Goal: Transaction & Acquisition: Purchase product/service

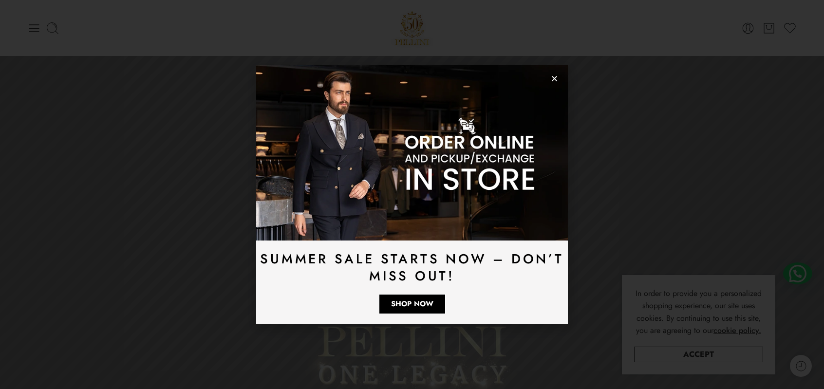
click at [551, 80] on icon "Close" at bounding box center [554, 78] width 7 height 7
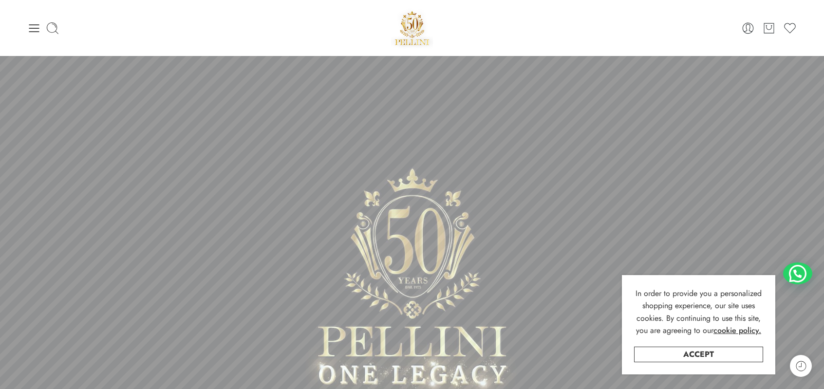
click at [39, 36] on div "0 Cart 0 Wishlist" at bounding box center [411, 27] width 769 height 41
click at [37, 24] on icon at bounding box center [34, 28] width 10 height 8
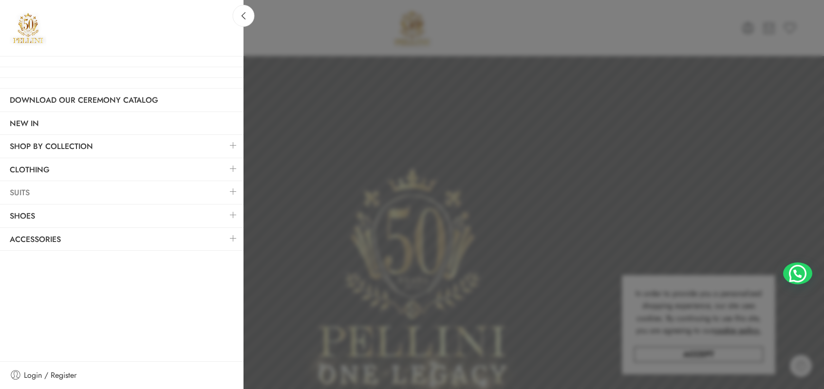
click at [49, 195] on link "Suits" at bounding box center [121, 193] width 243 height 22
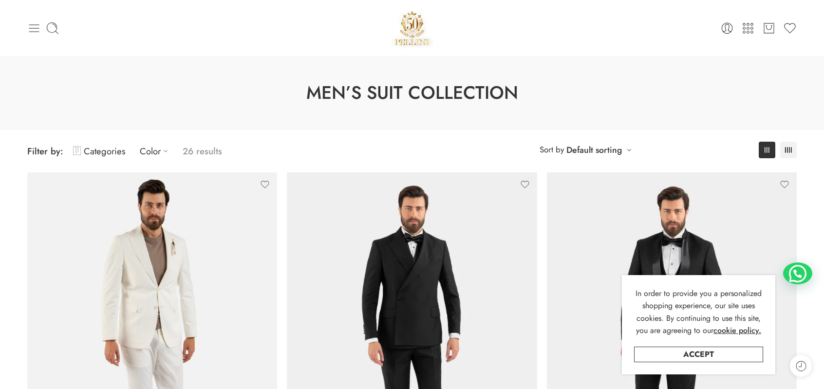
click at [29, 31] on icon at bounding box center [34, 28] width 14 height 14
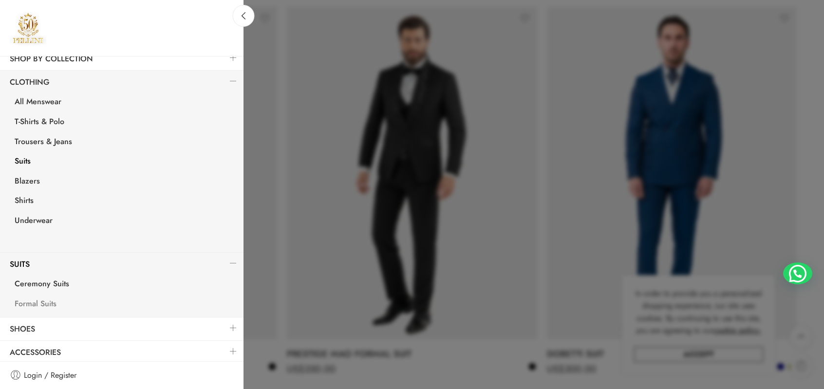
scroll to position [568, 0]
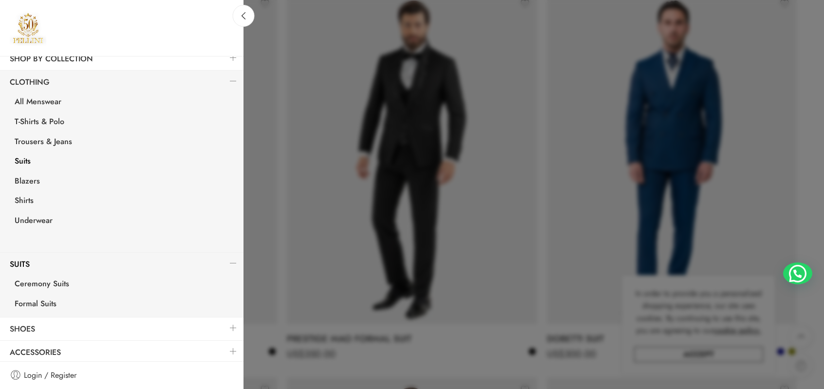
click at [229, 351] on link at bounding box center [233, 351] width 20 height 21
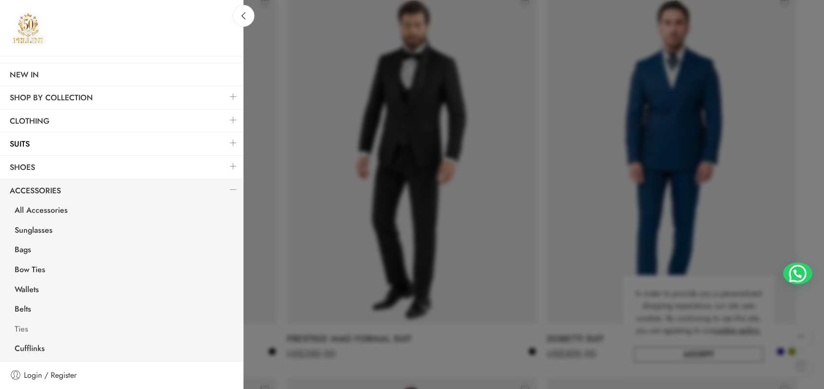
scroll to position [48, 0]
click at [17, 329] on link "Ties" at bounding box center [124, 331] width 239 height 20
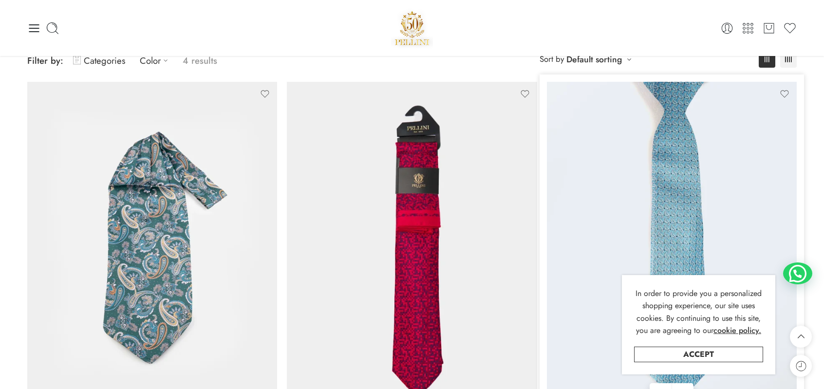
scroll to position [81, 0]
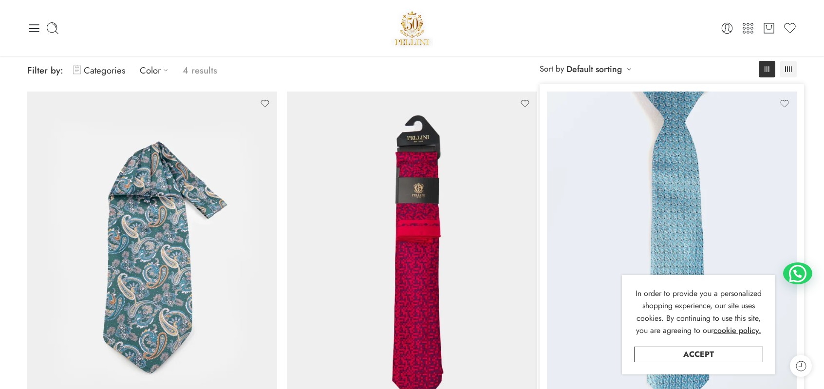
click at [660, 204] on img at bounding box center [672, 258] width 250 height 333
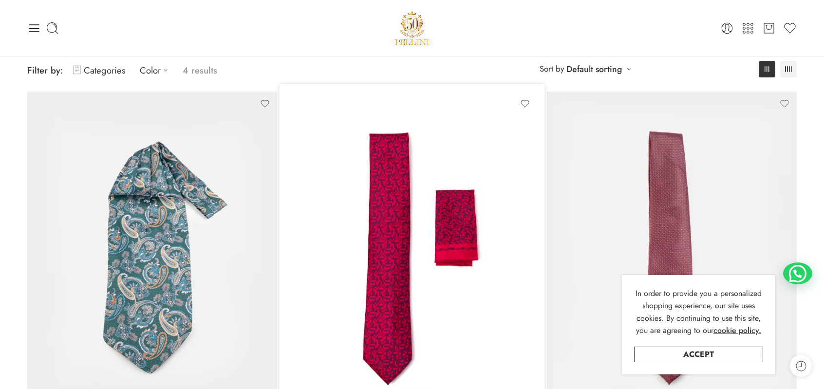
click at [375, 197] on img at bounding box center [412, 258] width 250 height 333
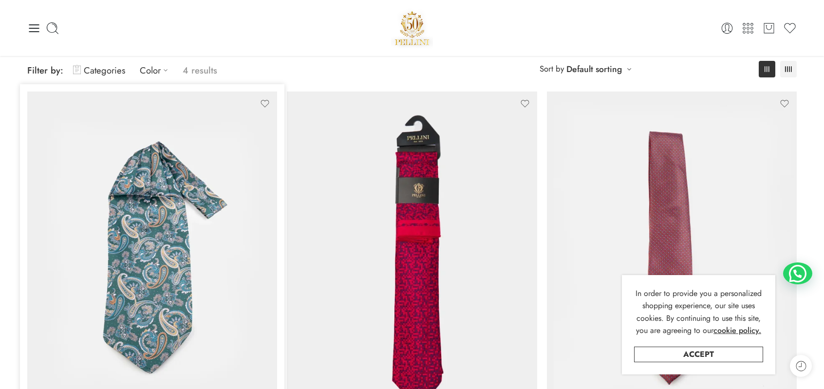
click at [204, 214] on img at bounding box center [152, 258] width 250 height 333
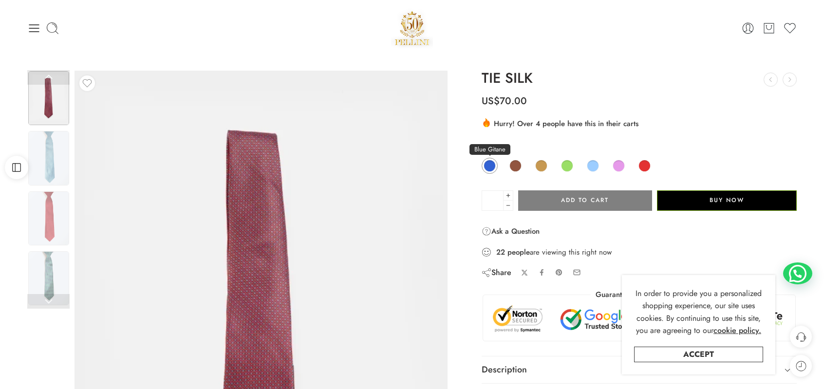
click at [485, 166] on span at bounding box center [489, 166] width 12 height 12
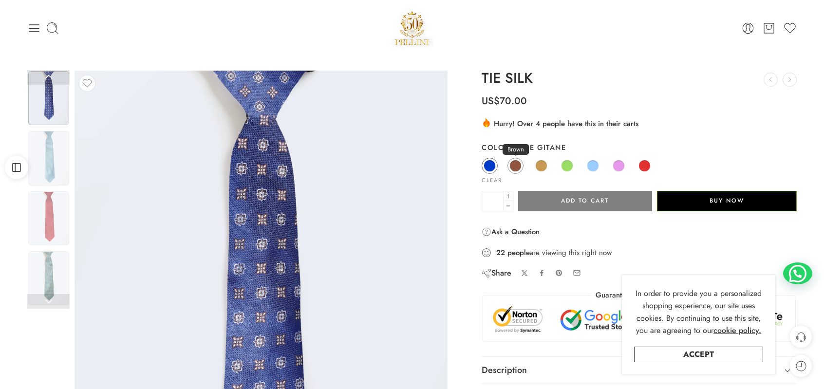
click at [511, 164] on span at bounding box center [515, 166] width 12 height 12
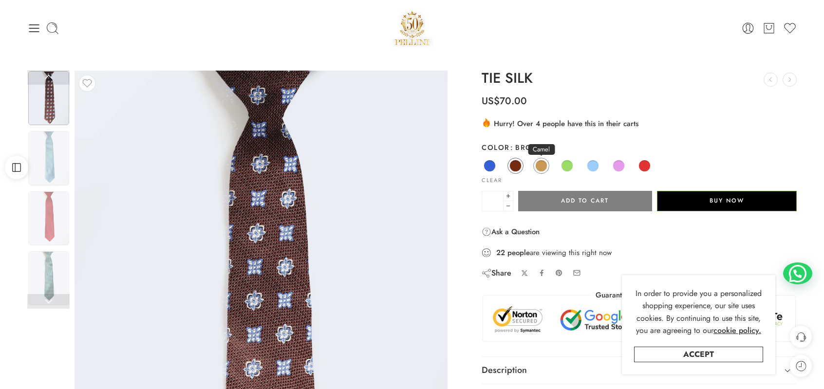
click at [537, 165] on span at bounding box center [541, 166] width 12 height 12
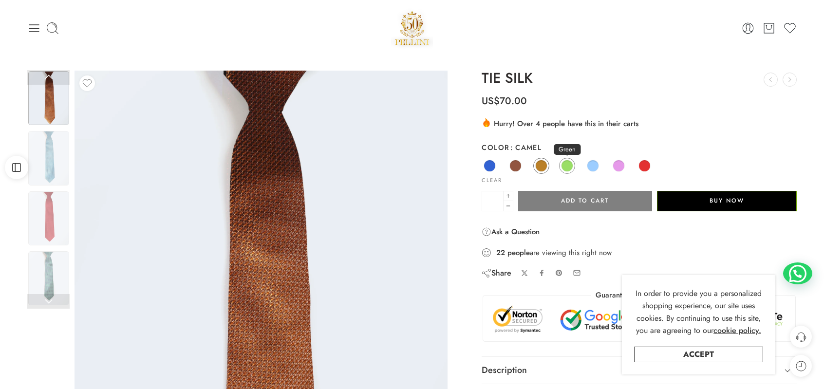
click at [565, 166] on span at bounding box center [567, 166] width 12 height 12
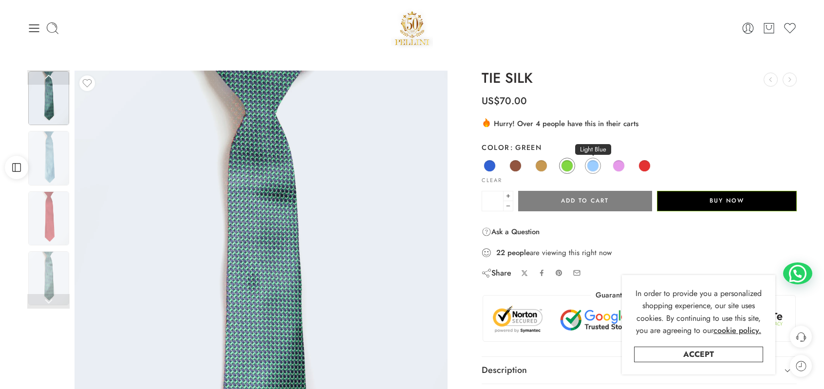
click at [590, 166] on span at bounding box center [593, 166] width 12 height 12
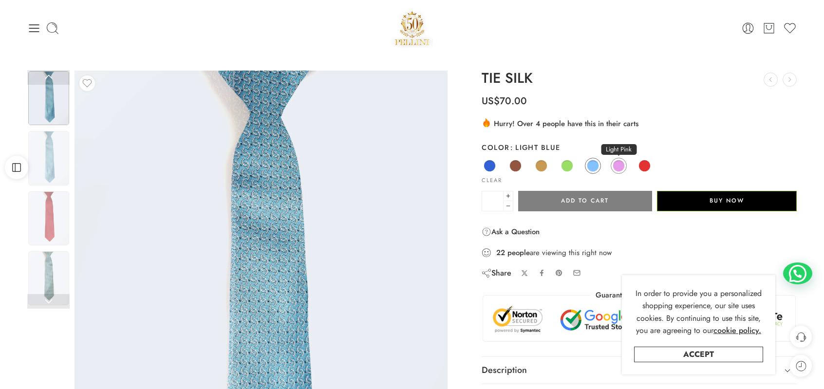
click at [615, 166] on span at bounding box center [618, 166] width 12 height 12
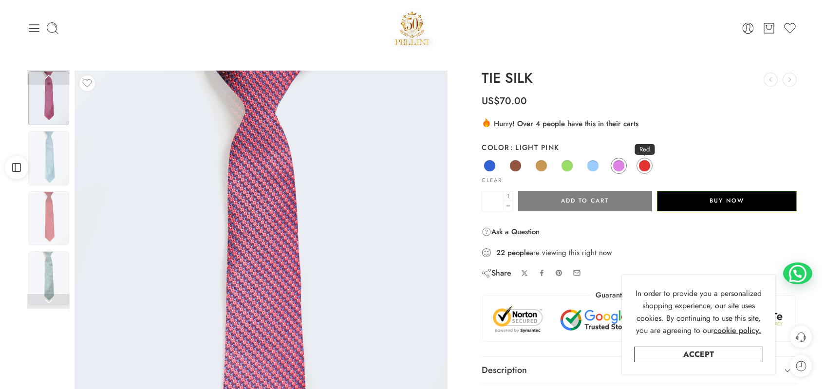
click at [638, 166] on span at bounding box center [644, 166] width 12 height 12
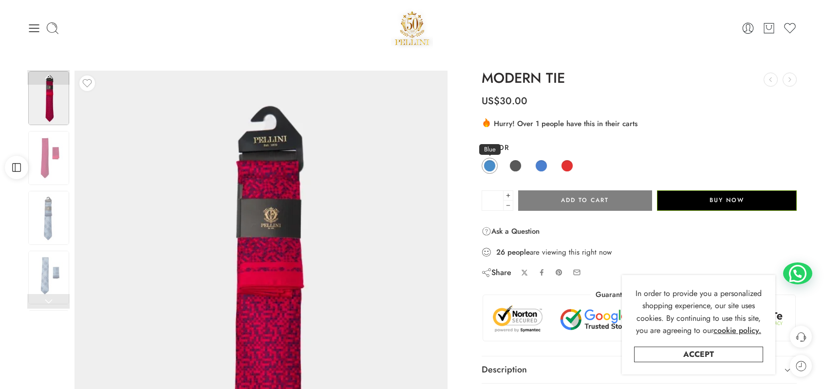
click at [487, 163] on span at bounding box center [489, 166] width 12 height 12
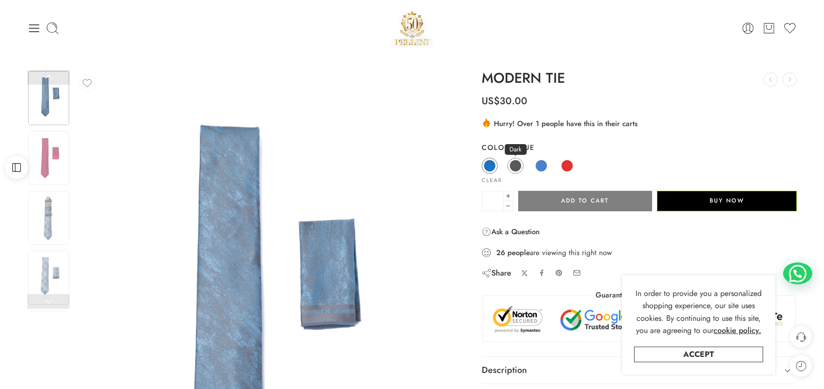
click at [516, 163] on span at bounding box center [515, 166] width 12 height 12
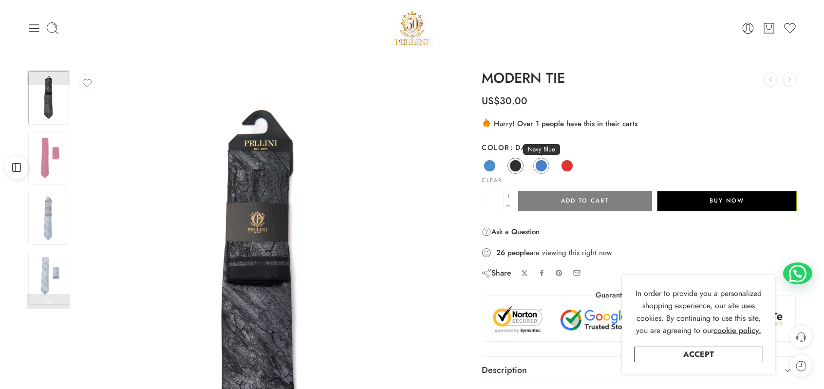
click at [541, 165] on span at bounding box center [541, 166] width 12 height 12
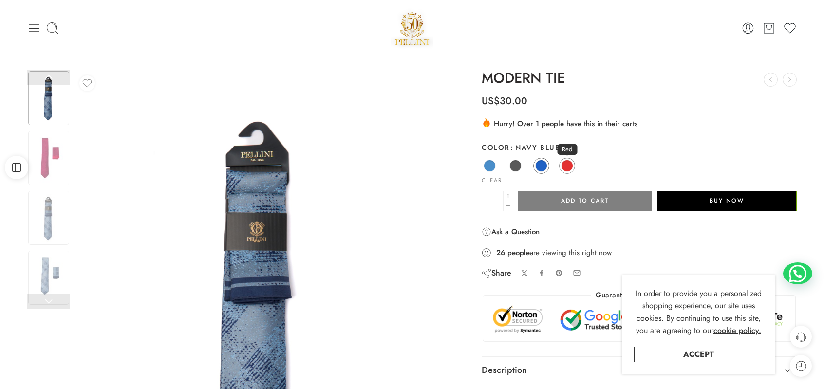
click at [570, 166] on span at bounding box center [567, 166] width 12 height 12
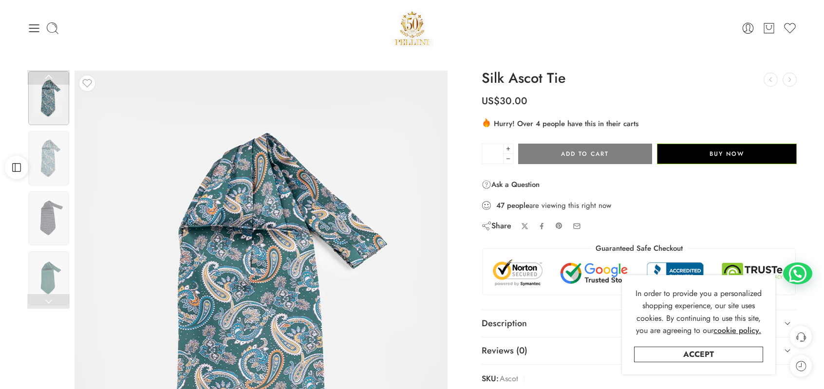
scroll to position [81, 0]
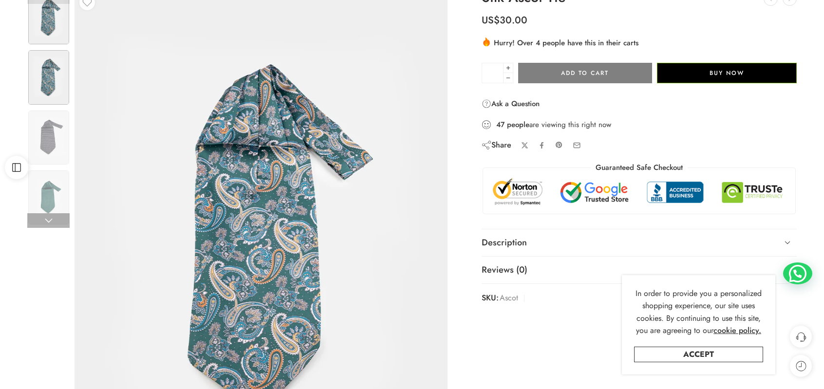
click at [49, 84] on img at bounding box center [48, 77] width 41 height 54
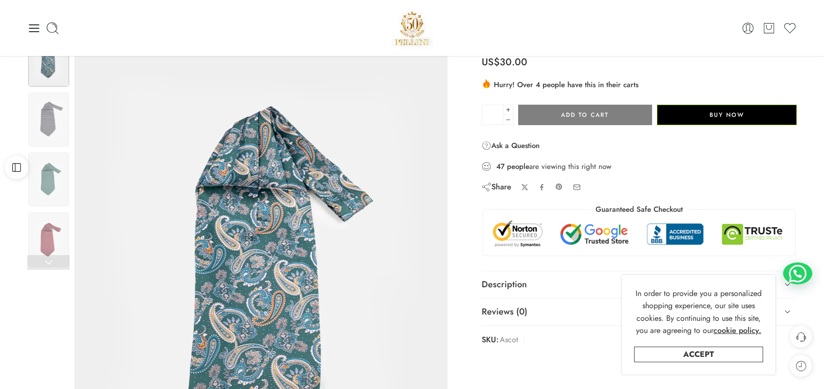
scroll to position [0, 0]
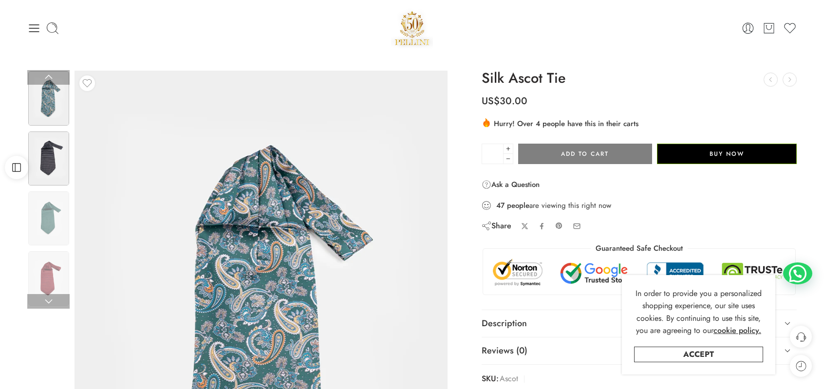
click at [56, 186] on div at bounding box center [48, 158] width 43 height 56
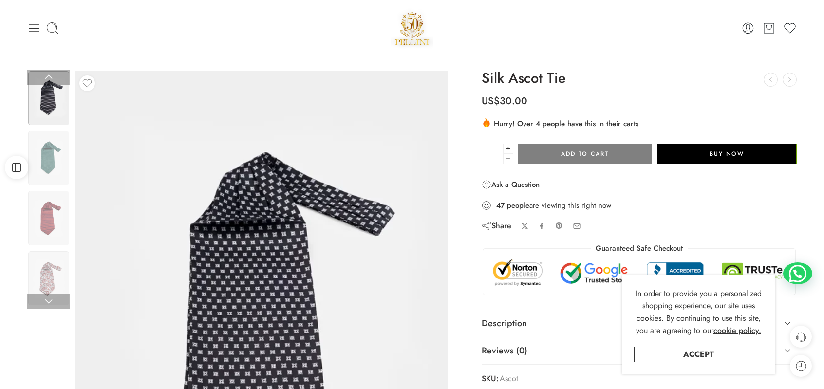
click at [54, 190] on div at bounding box center [48, 161] width 42 height 422
click at [55, 163] on img at bounding box center [48, 158] width 41 height 54
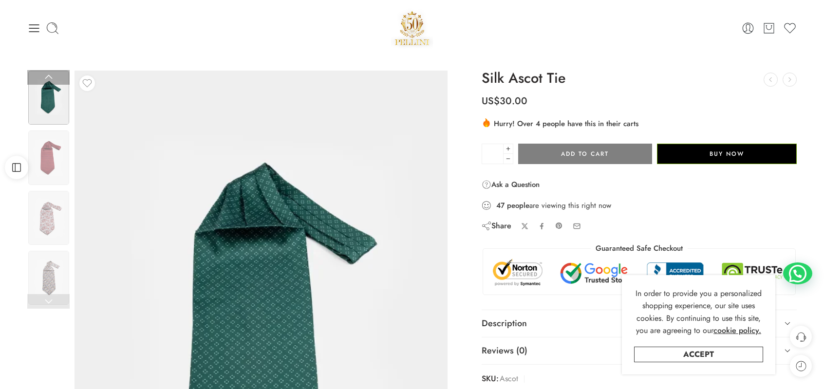
click at [55, 187] on div at bounding box center [48, 101] width 42 height 422
click at [55, 180] on img at bounding box center [48, 157] width 41 height 54
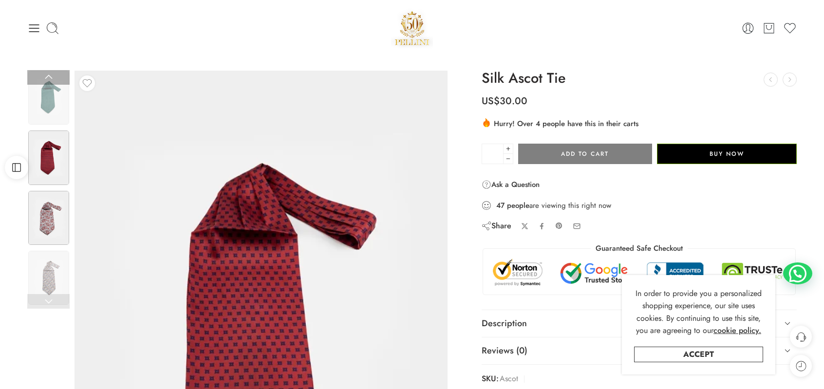
click at [48, 218] on img at bounding box center [48, 218] width 41 height 54
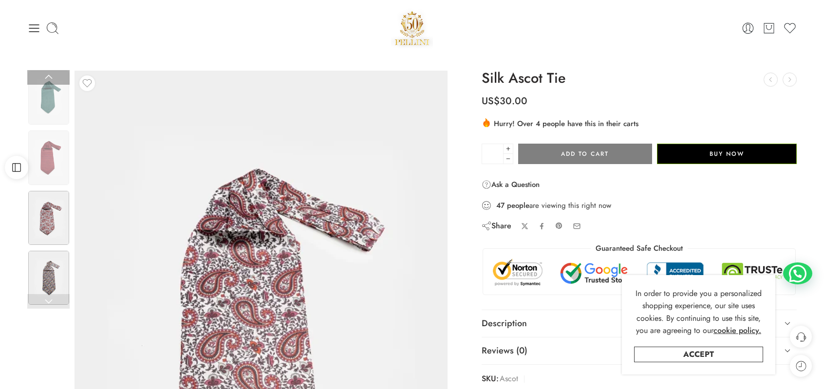
click at [45, 268] on img at bounding box center [48, 278] width 41 height 54
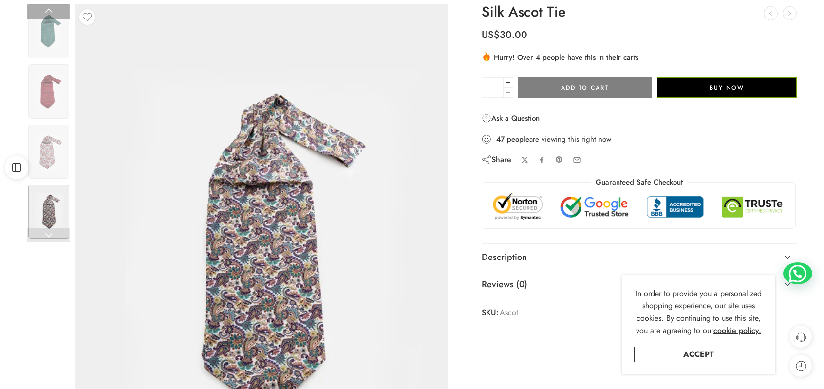
scroll to position [162, 0]
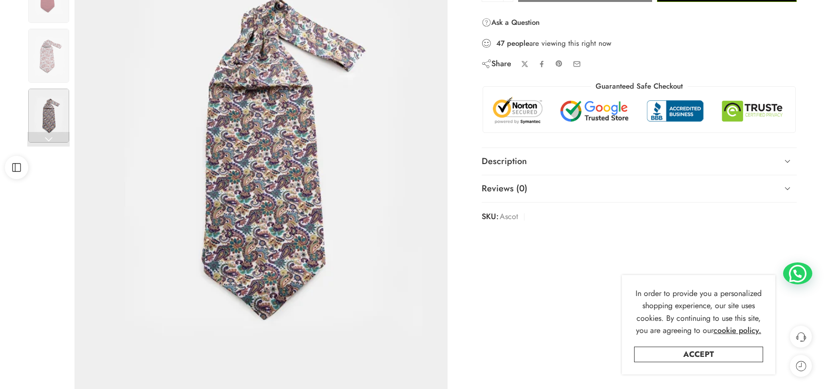
drag, startPoint x: 11, startPoint y: 10, endPoint x: 77, endPoint y: 8, distance: 66.2
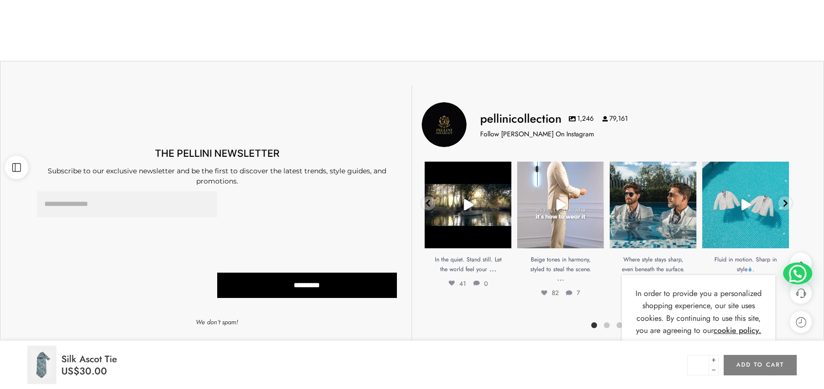
scroll to position [730, 0]
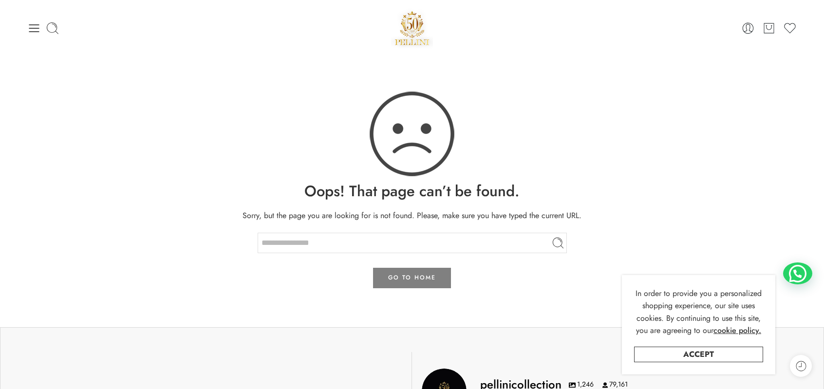
drag, startPoint x: 324, startPoint y: 41, endPoint x: 335, endPoint y: 78, distance: 39.0
click at [48, 37] on div "0 Cart 0 Wishlist" at bounding box center [411, 27] width 769 height 41
click at [41, 34] on div at bounding box center [155, 28] width 257 height 14
click at [32, 26] on icon at bounding box center [34, 28] width 14 height 14
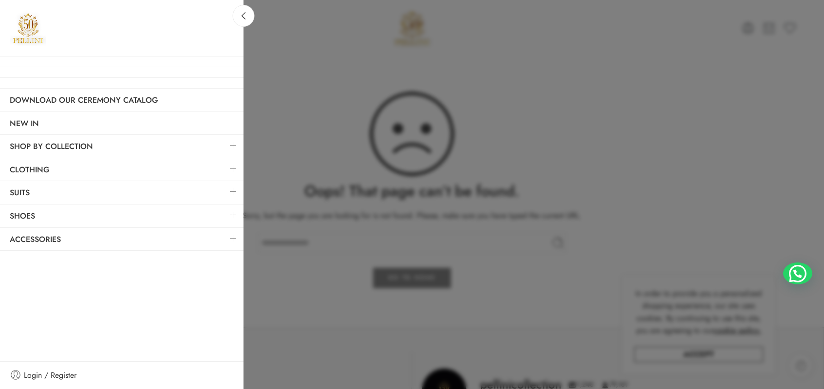
click at [233, 237] on link at bounding box center [233, 238] width 20 height 21
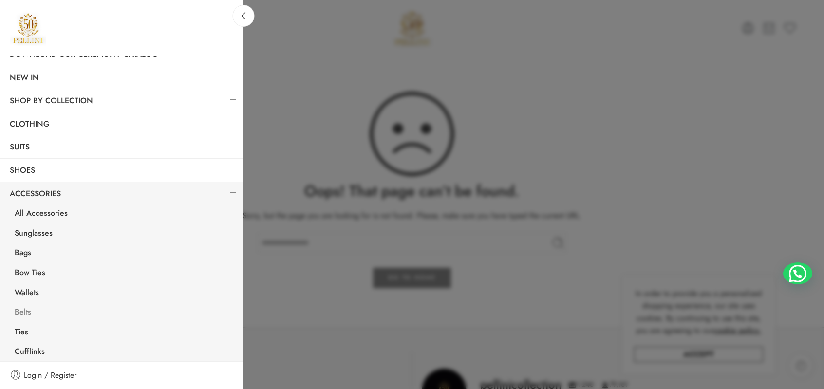
scroll to position [48, 0]
click at [27, 325] on link "Ties" at bounding box center [124, 331] width 239 height 20
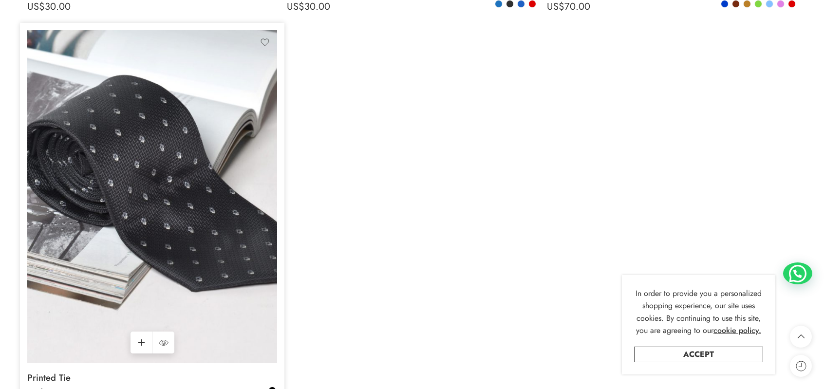
scroll to position [568, 0]
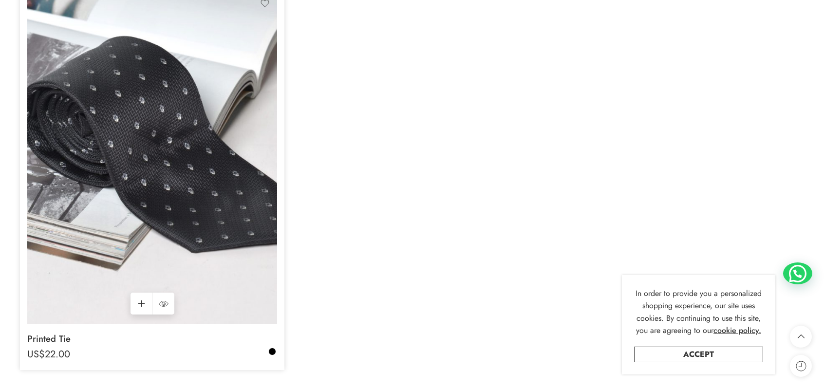
click at [211, 213] on img at bounding box center [152, 157] width 250 height 333
